Goal: Contribute content: Contribute content

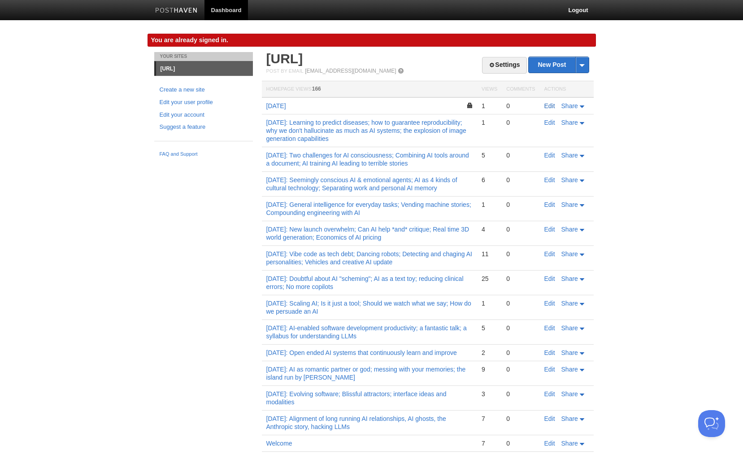
click at [552, 109] on link "Edit" at bounding box center [549, 105] width 11 height 7
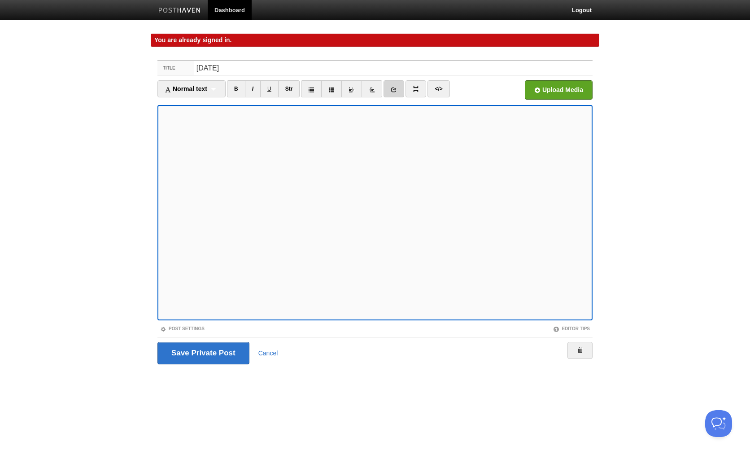
click at [396, 89] on icon at bounding box center [394, 90] width 6 height 6
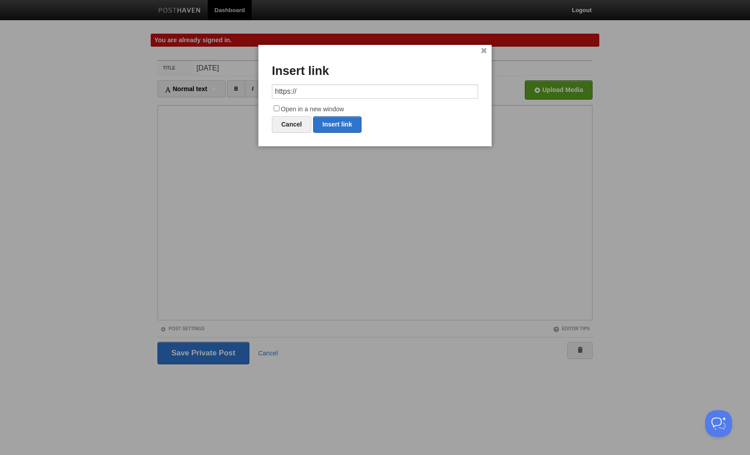
drag, startPoint x: 322, startPoint y: 95, endPoint x: 261, endPoint y: 95, distance: 60.5
click at [261, 95] on div "× Insert link https:// Open in a new window Cancel Insert link" at bounding box center [374, 95] width 233 height 101
type input "[URL][DOMAIN_NAME]"
click at [278, 107] on input "Open in a new window" at bounding box center [277, 108] width 6 height 6
checkbox input "true"
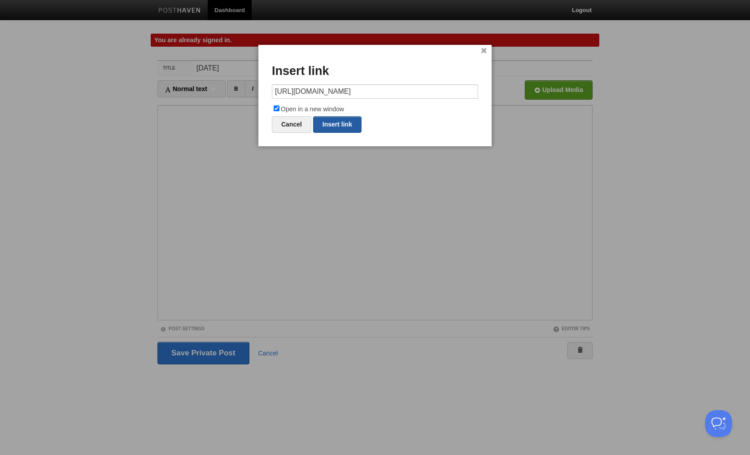
click at [332, 122] on link "Insert link" at bounding box center [337, 124] width 48 height 17
type input "https://"
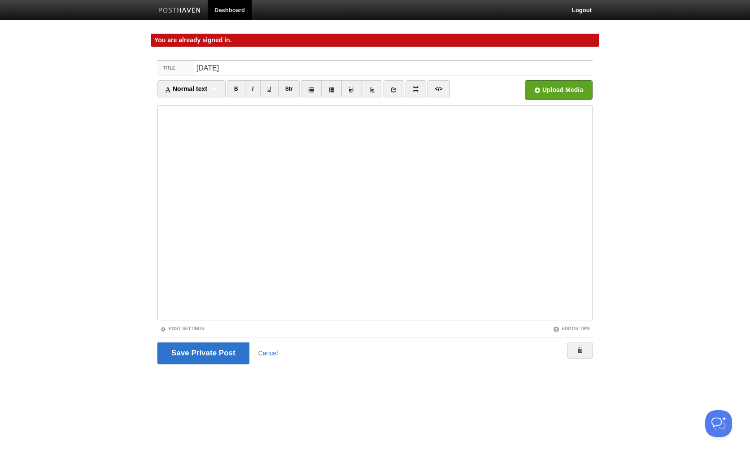
click at [144, 260] on body "Dashboard Logout You are already signed in. You are already signed in. × Post c…" at bounding box center [375, 199] width 750 height 398
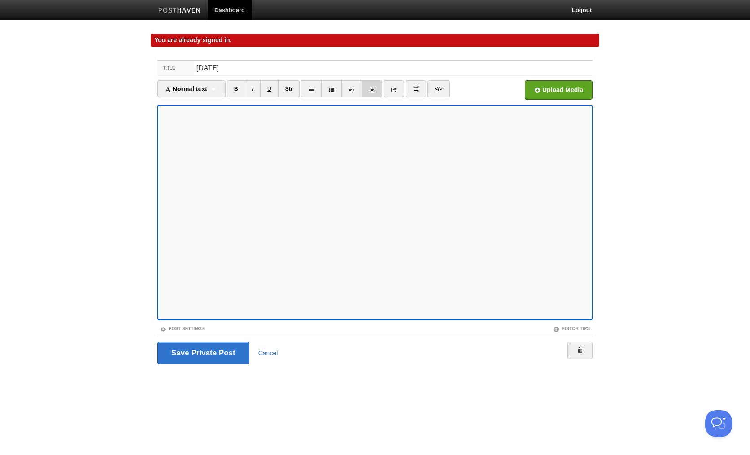
click at [375, 90] on icon at bounding box center [372, 90] width 6 height 6
click at [214, 352] on input "Save and Publish" at bounding box center [203, 353] width 92 height 22
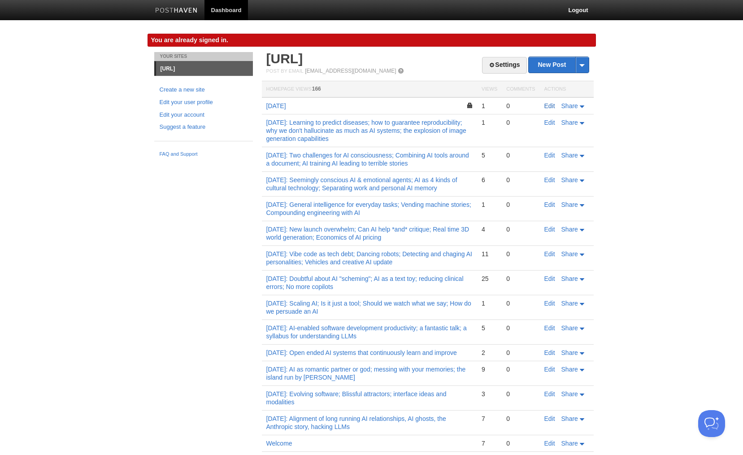
click at [549, 105] on link "Edit" at bounding box center [549, 105] width 11 height 7
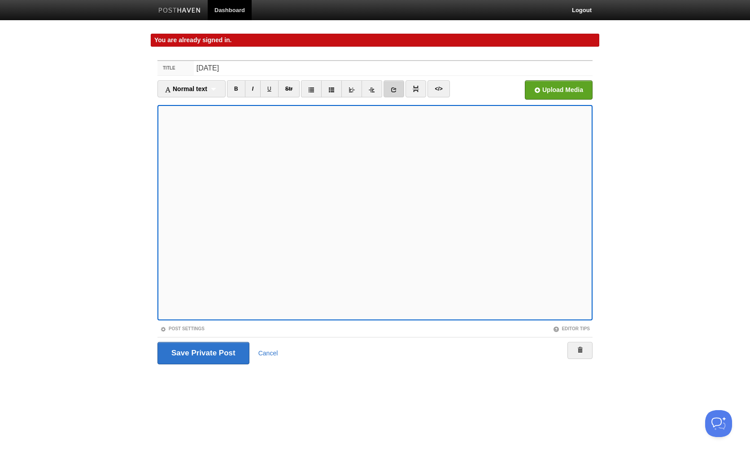
click at [393, 88] on icon at bounding box center [394, 90] width 6 height 6
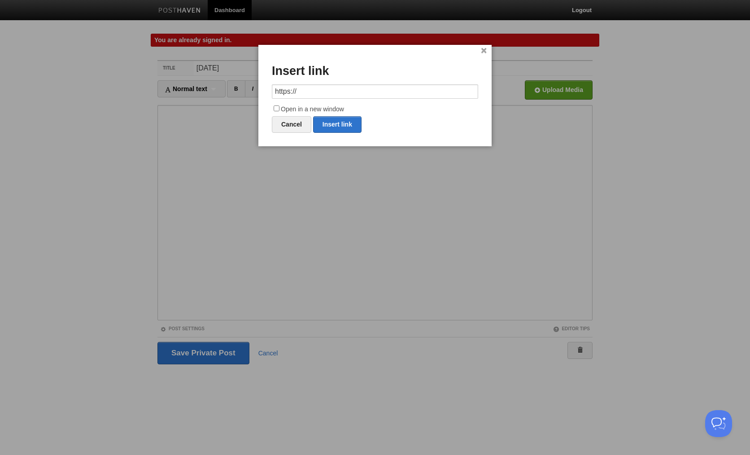
click at [347, 94] on input "https://" at bounding box center [375, 91] width 206 height 14
type input "[URL][DOMAIN_NAME][DOMAIN_NAME]"
click at [277, 108] on input "Open in a new window" at bounding box center [277, 108] width 6 height 6
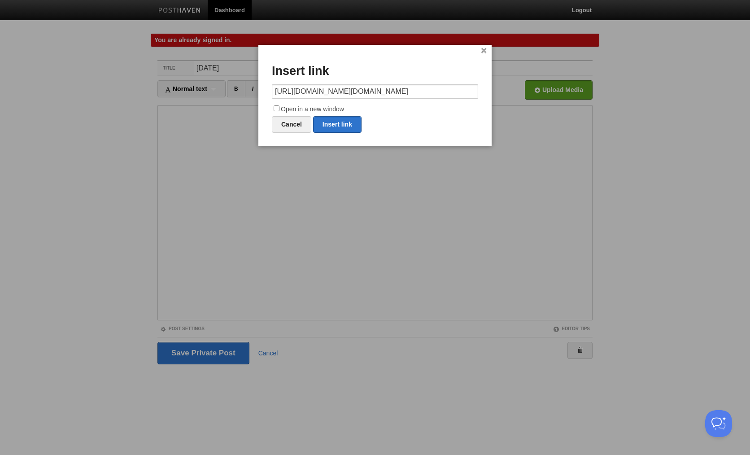
checkbox input "true"
click at [339, 125] on link "Insert link" at bounding box center [337, 124] width 48 height 17
type input "https://"
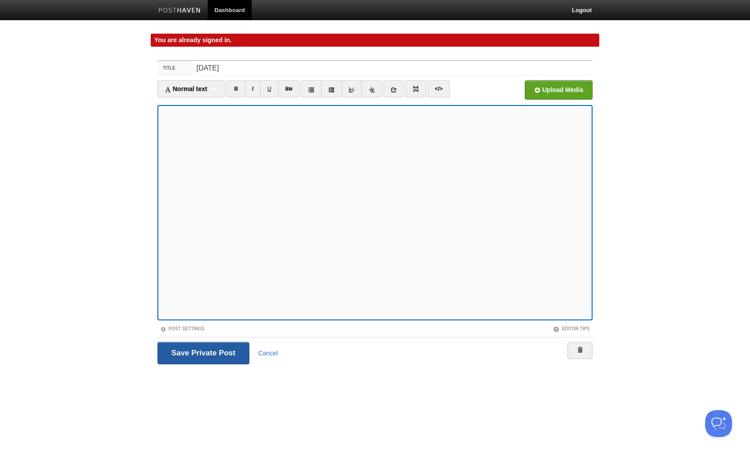
click at [215, 347] on input "Save and Publish" at bounding box center [203, 353] width 92 height 22
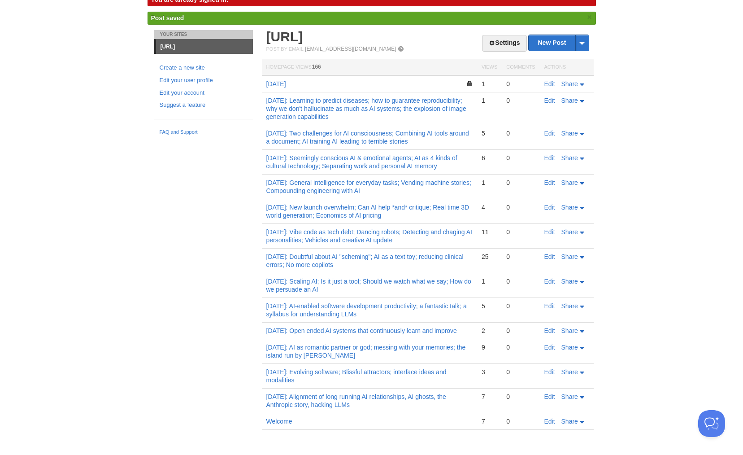
scroll to position [42, 0]
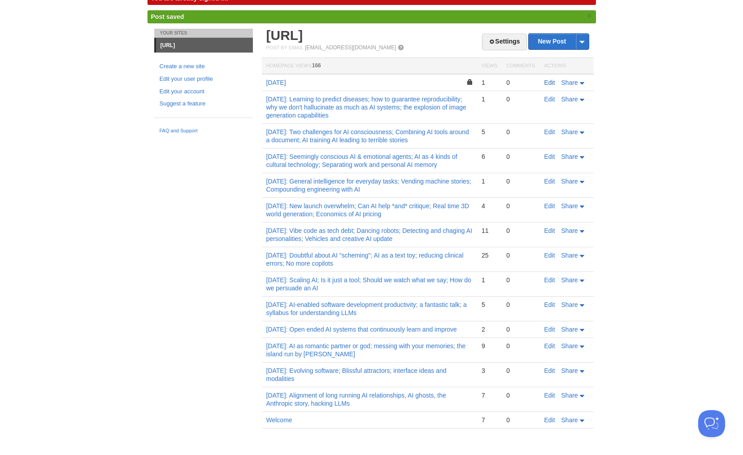
click at [549, 83] on link "Edit" at bounding box center [549, 82] width 11 height 7
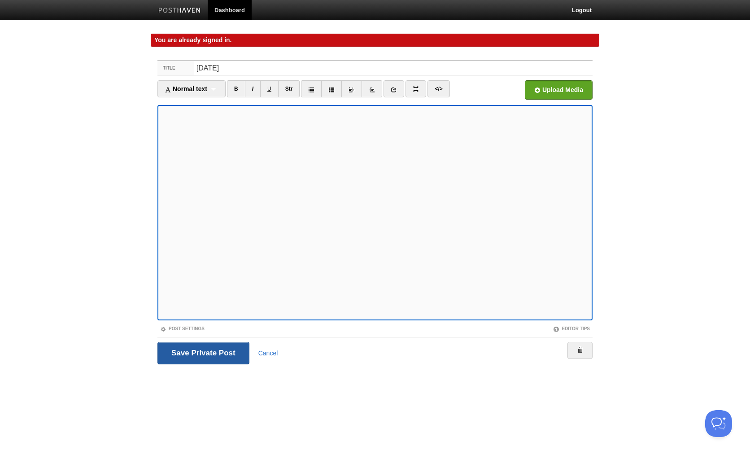
click at [214, 351] on input "Save Private Post" at bounding box center [203, 353] width 92 height 22
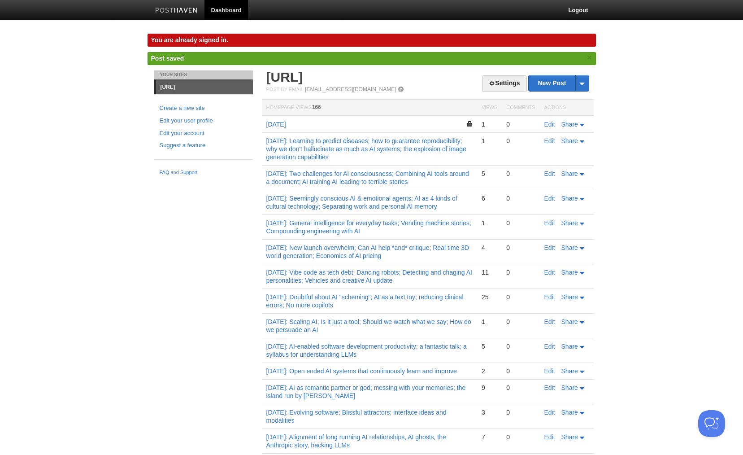
click at [282, 124] on link "[DATE]" at bounding box center [276, 124] width 20 height 7
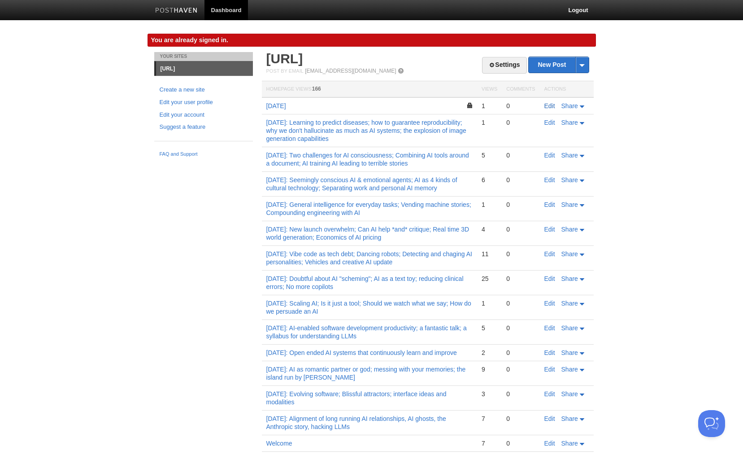
click at [552, 106] on link "Edit" at bounding box center [549, 105] width 11 height 7
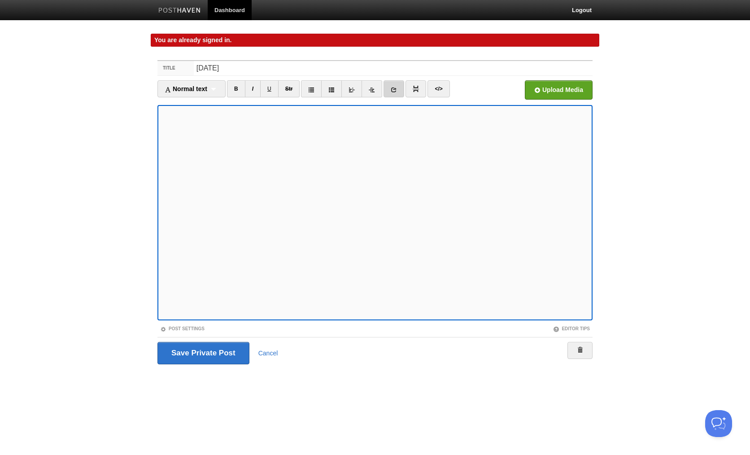
click at [400, 87] on link at bounding box center [393, 88] width 21 height 17
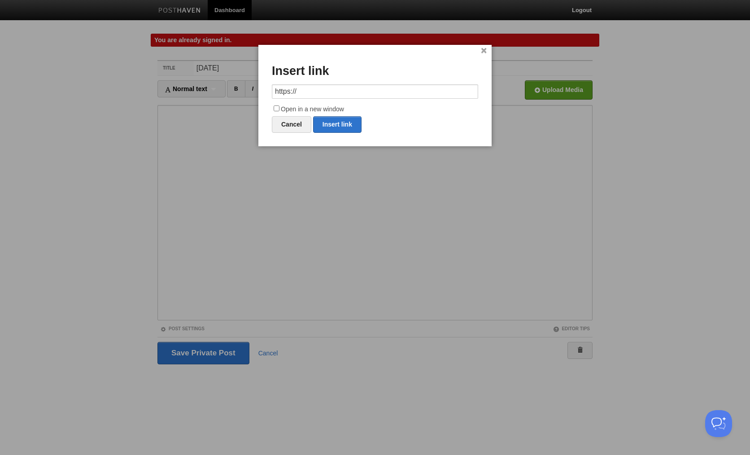
click at [356, 94] on input "https://" at bounding box center [375, 91] width 206 height 14
type input "[URL][DOMAIN_NAME]"
click at [278, 108] on input "Open in a new window" at bounding box center [277, 108] width 6 height 6
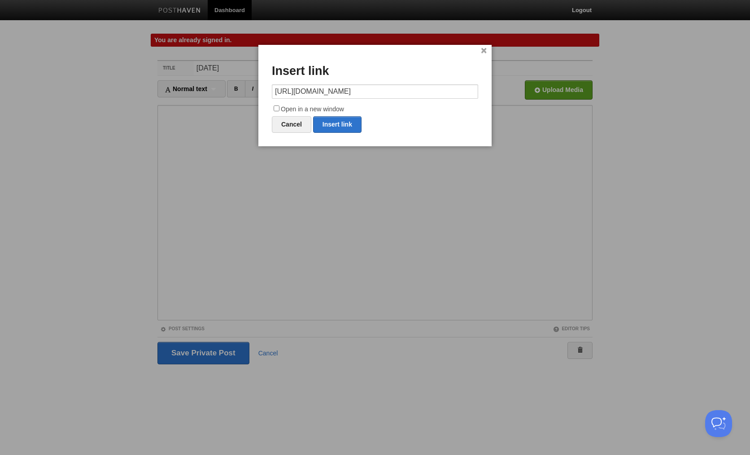
checkbox input "true"
click at [340, 126] on link "Insert link" at bounding box center [337, 124] width 48 height 17
type input "https://"
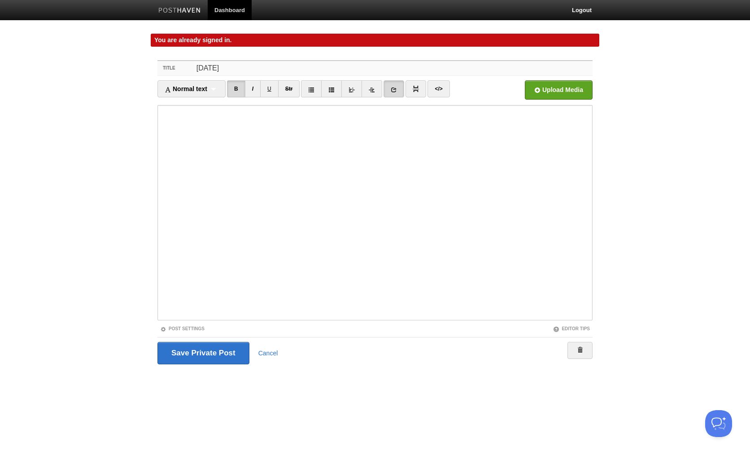
click at [242, 68] on input "[DATE]" at bounding box center [393, 68] width 399 height 14
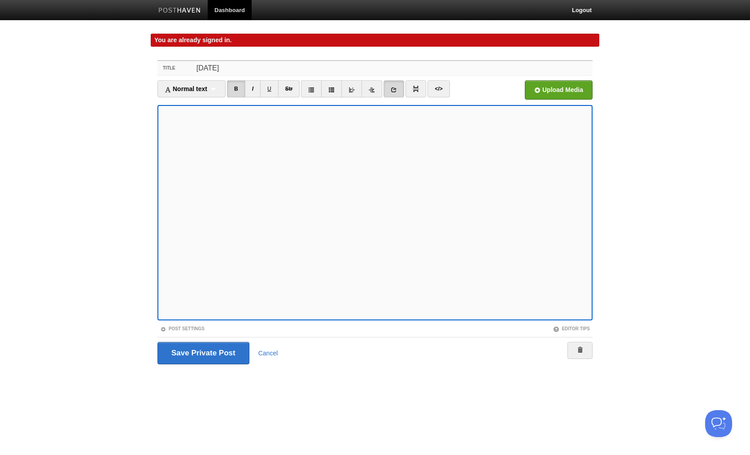
click at [240, 70] on input "[DATE]" at bounding box center [393, 68] width 399 height 14
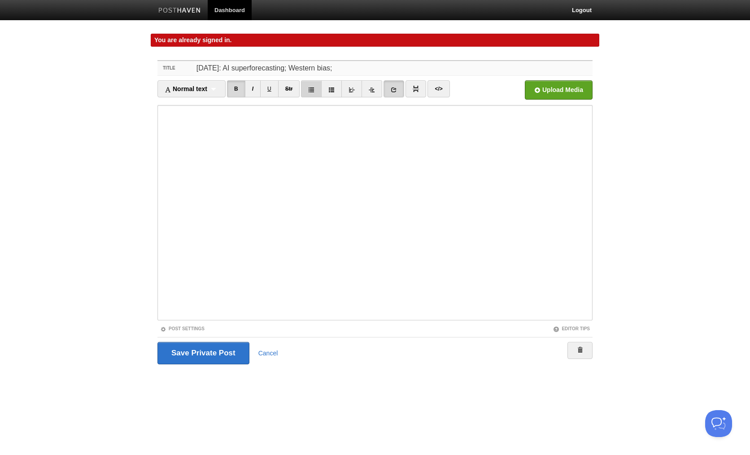
type input "[DATE]: AI superforecasting; Western bias;"
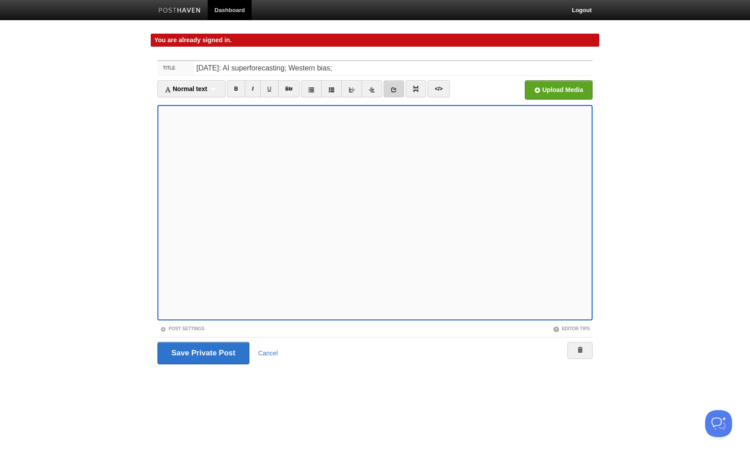
click at [394, 87] on icon at bounding box center [394, 90] width 6 height 6
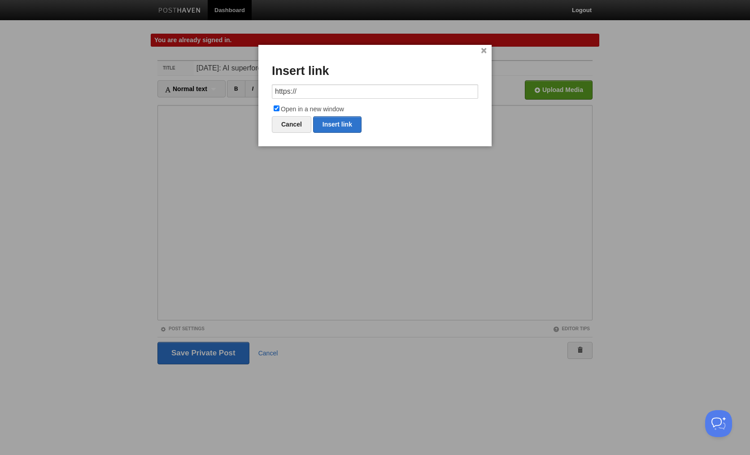
drag, startPoint x: 329, startPoint y: 88, endPoint x: 241, endPoint y: 92, distance: 88.4
click at [241, 92] on body "Dashboard Logout You are already signed in. You are already signed in. × Post c…" at bounding box center [375, 199] width 750 height 398
click at [341, 125] on link "Insert link" at bounding box center [337, 124] width 48 height 17
type input "https://"
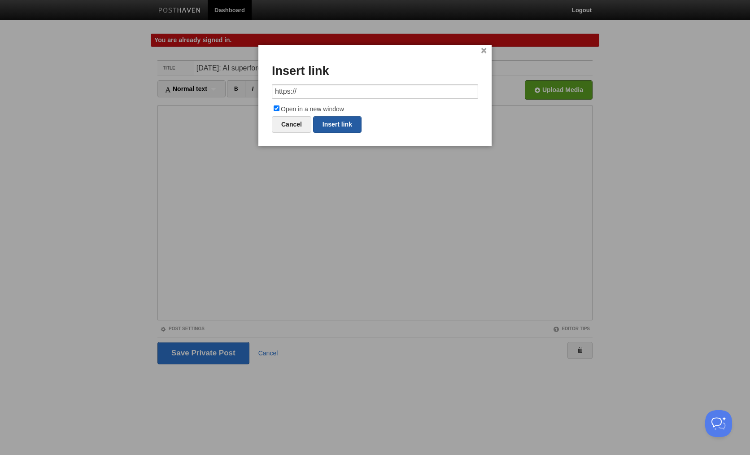
scroll to position [0, 0]
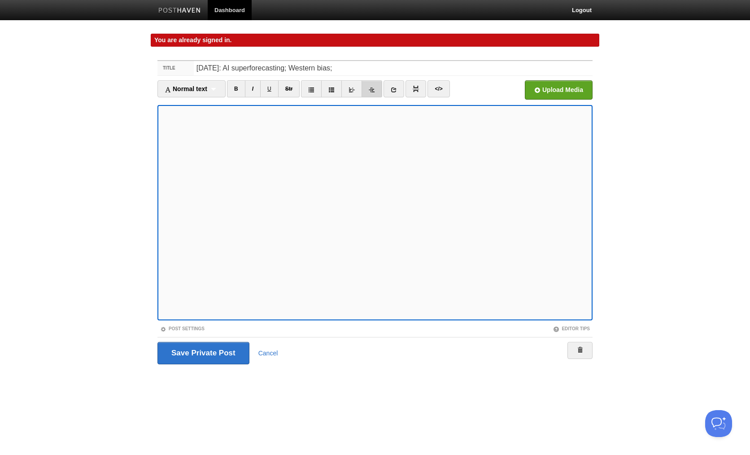
click at [378, 91] on link at bounding box center [371, 88] width 21 height 17
click at [399, 88] on link at bounding box center [393, 88] width 21 height 17
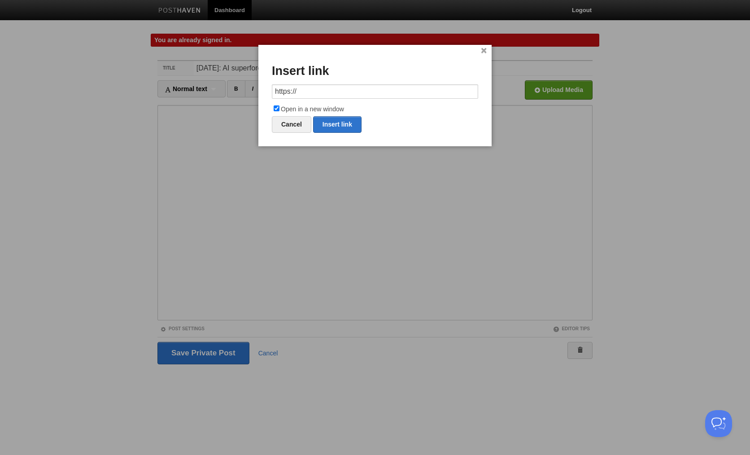
drag, startPoint x: 312, startPoint y: 89, endPoint x: 267, endPoint y: 92, distance: 45.4
click at [267, 92] on div "× Insert link https:// Open in a new window Cancel Insert link" at bounding box center [374, 95] width 233 height 101
click at [343, 121] on link "Insert link" at bounding box center [337, 124] width 48 height 17
type input "https://"
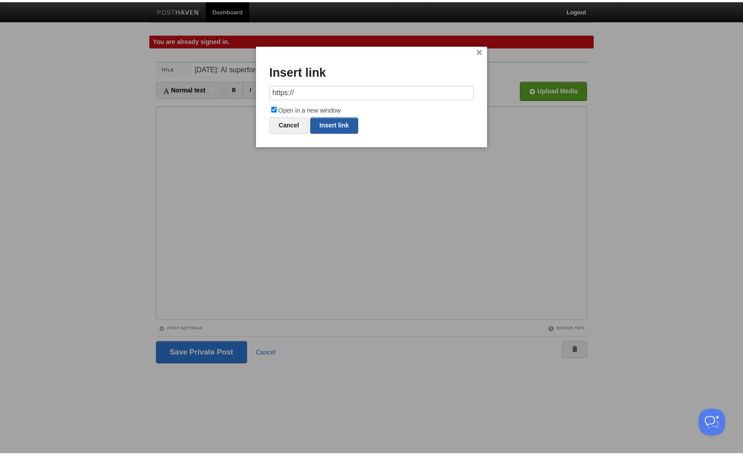
scroll to position [0, 0]
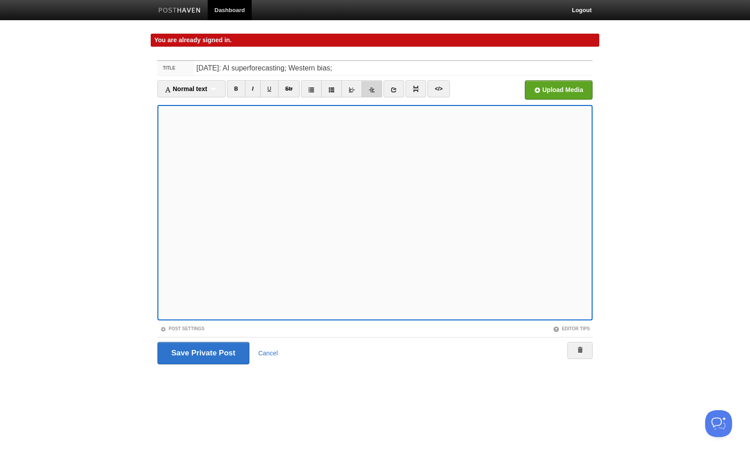
click at [375, 91] on icon at bounding box center [372, 90] width 6 height 6
click at [252, 87] on link "I" at bounding box center [253, 88] width 16 height 17
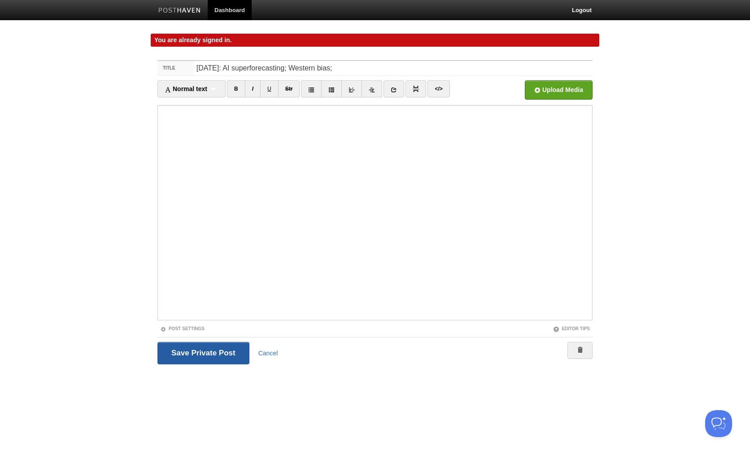
click at [216, 346] on input "Save and Publish" at bounding box center [203, 353] width 92 height 22
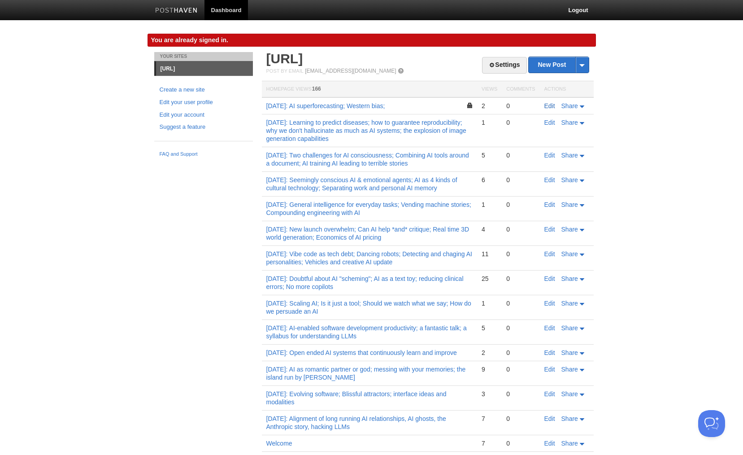
click at [546, 104] on link "Edit" at bounding box center [549, 105] width 11 height 7
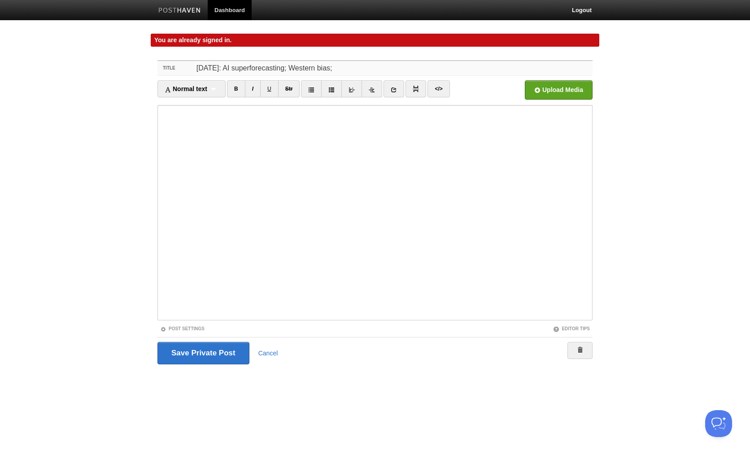
drag, startPoint x: 204, startPoint y: 69, endPoint x: 203, endPoint y: 75, distance: 5.9
click at [204, 69] on input "[DATE]: AI superforecasting; Western bias;" at bounding box center [393, 68] width 399 height 14
click at [357, 64] on input "[DATE]: AI superforecasting; Western bias;" at bounding box center [393, 68] width 399 height 14
type input "[DATE]: AI superforecasting; Western bias; the AI megasystem"
click at [193, 328] on link "Post Settings" at bounding box center [182, 328] width 44 height 5
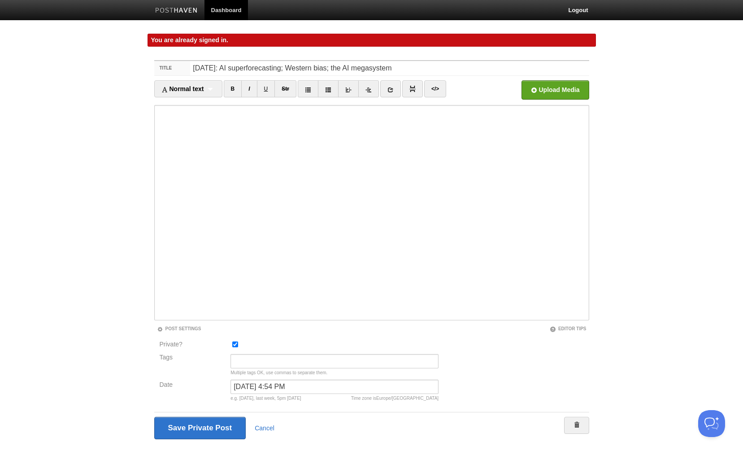
click at [233, 347] on div at bounding box center [334, 346] width 213 height 15
click at [233, 343] on input "Private?" at bounding box center [235, 344] width 6 height 6
checkbox input "false"
click at [230, 422] on input "Save Private Post" at bounding box center [199, 428] width 91 height 22
